Goal: Information Seeking & Learning: Learn about a topic

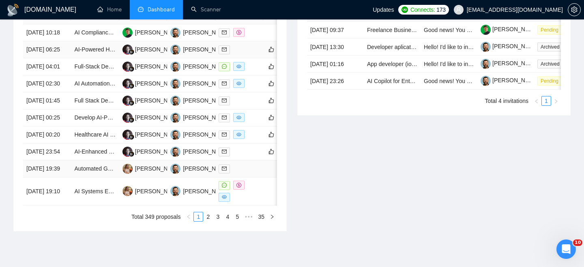
scroll to position [334, 0]
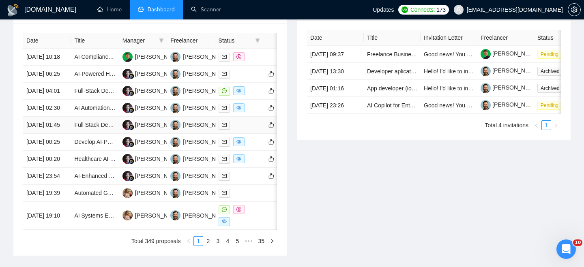
click at [66, 134] on td "[DATE] 01:45" at bounding box center [47, 125] width 48 height 17
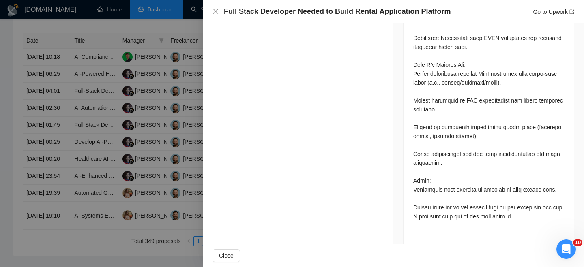
scroll to position [542, 0]
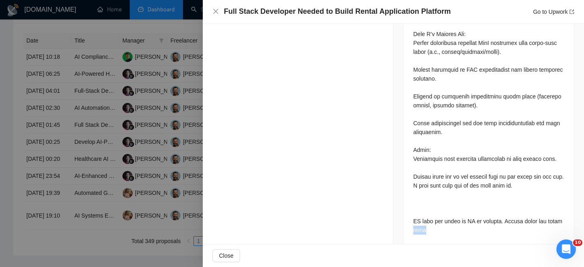
drag, startPoint x: 448, startPoint y: 232, endPoint x: 410, endPoint y: 231, distance: 38.1
click at [410, 231] on div at bounding box center [488, 40] width 170 height 415
click at [82, 210] on div at bounding box center [292, 133] width 584 height 267
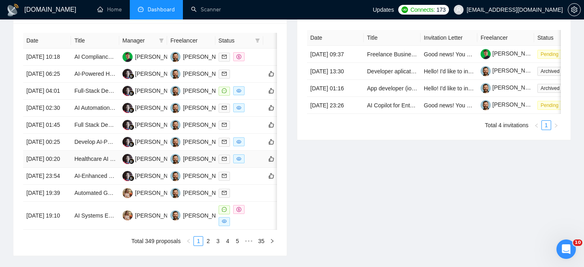
click at [82, 168] on td "Healthcare AI tool aggregator website development" at bounding box center [95, 159] width 48 height 17
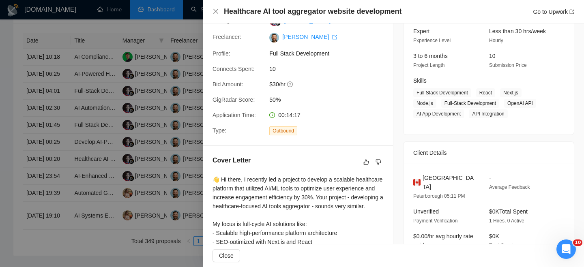
scroll to position [57, 0]
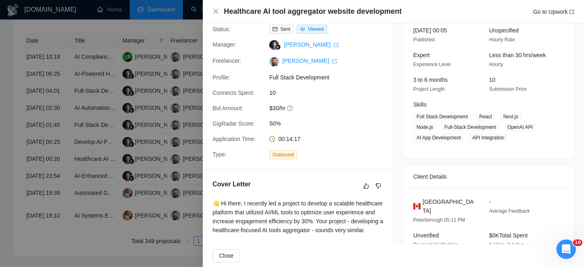
click at [210, 11] on div "Healthcare AI tool aggregator website development Go to Upwork" at bounding box center [393, 12] width 381 height 24
click at [217, 8] on div "Healthcare AI tool aggregator website development Go to Upwork" at bounding box center [393, 11] width 362 height 10
click at [214, 11] on icon "close" at bounding box center [215, 11] width 5 height 5
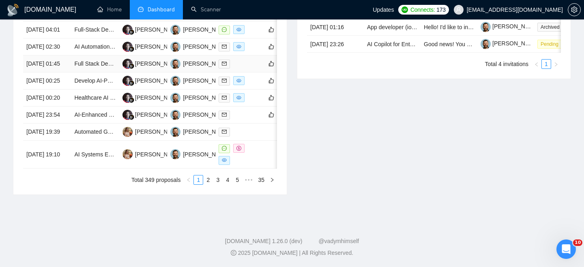
scroll to position [464, 0]
click at [226, 182] on link "4" at bounding box center [227, 180] width 9 height 9
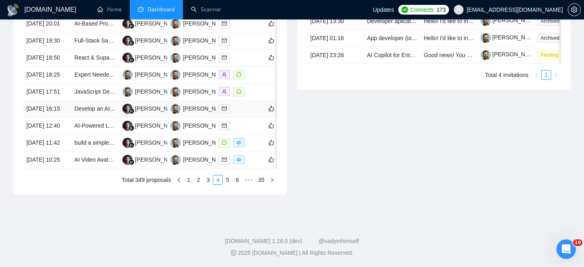
scroll to position [403, 0]
click at [65, 135] on td "[DATE] 12:40" at bounding box center [47, 126] width 48 height 17
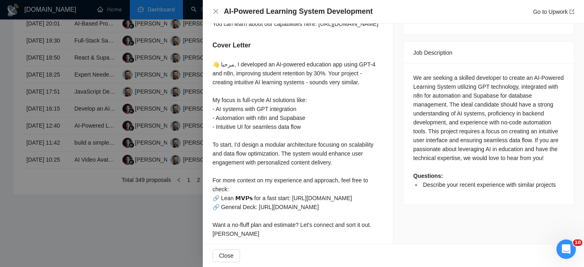
scroll to position [330, 0]
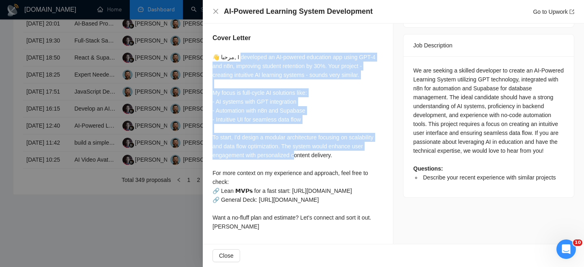
drag, startPoint x: 236, startPoint y: 73, endPoint x: 293, endPoint y: 169, distance: 111.8
click at [294, 170] on div "👋 مرحبا, I developed an AI-powered education app using GPT-4 and n8n, improving…" at bounding box center [297, 142] width 171 height 178
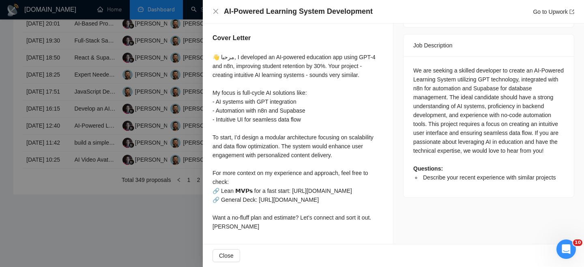
click at [276, 132] on div "👋 مرحبا, I developed an AI-powered education app using GPT-4 and n8n, improving…" at bounding box center [297, 142] width 171 height 178
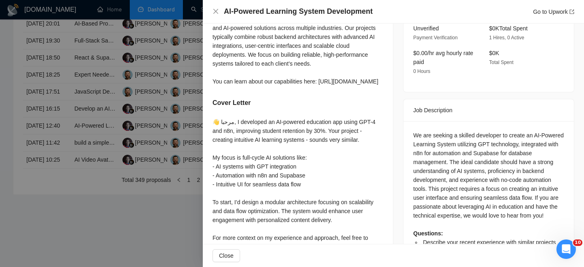
scroll to position [236, 0]
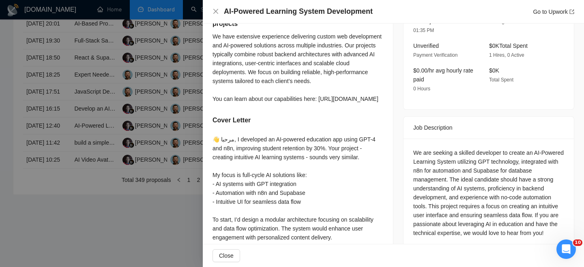
click at [213, 15] on div "AI-Powered Learning System Development Go to Upwork" at bounding box center [393, 11] width 362 height 10
click at [217, 11] on icon "close" at bounding box center [215, 11] width 5 height 5
